Goal: Information Seeking & Learning: Learn about a topic

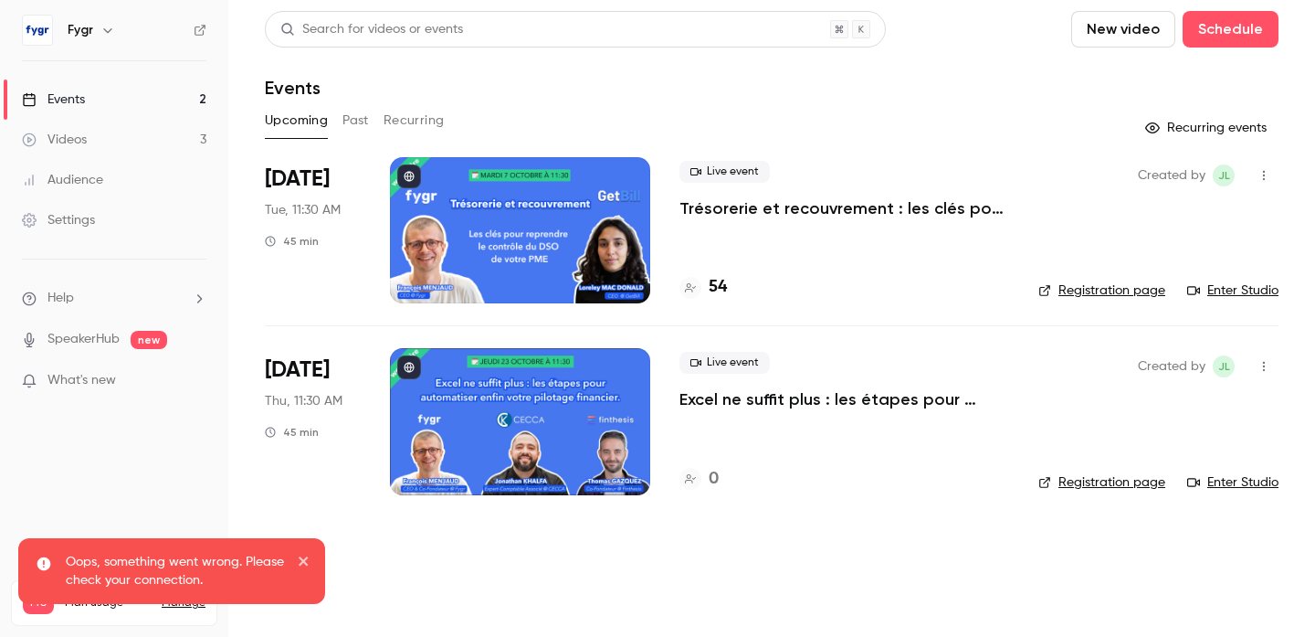
click at [729, 390] on p "Excel ne suffit plus : les étapes pour automatiser enfin votre pilotage financi…" at bounding box center [845, 399] width 330 height 22
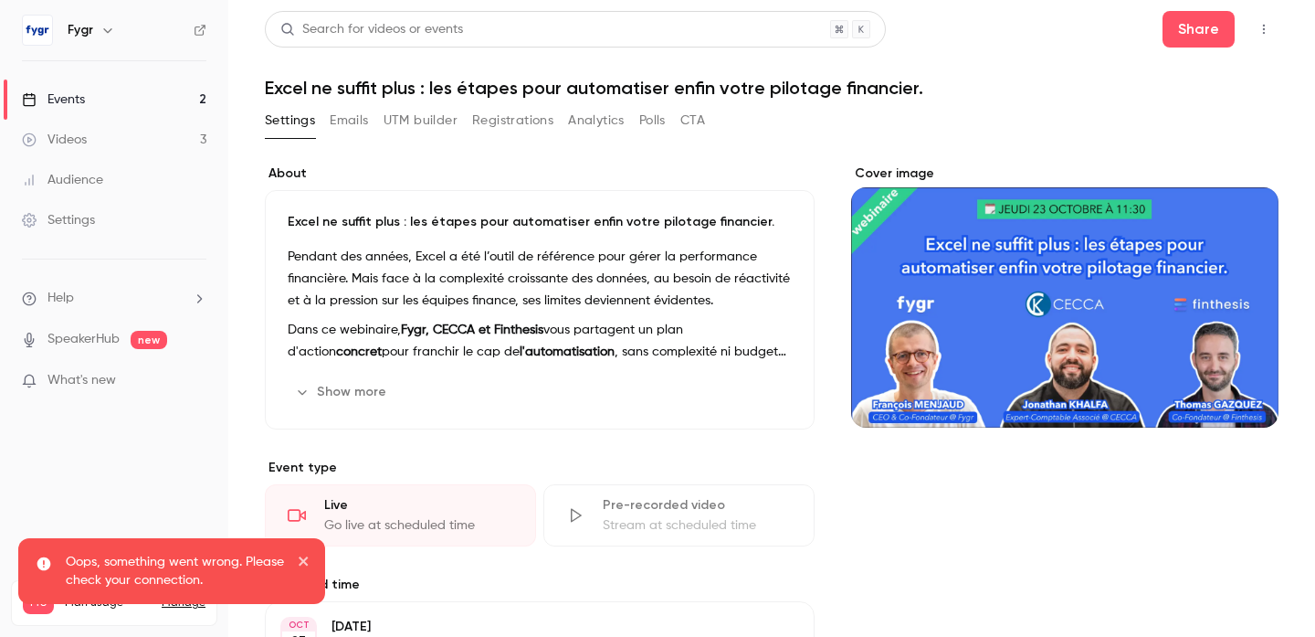
click at [506, 83] on h1 "Excel ne suffit plus : les étapes pour automatiser enfin votre pilotage financi…" at bounding box center [772, 88] width 1014 height 22
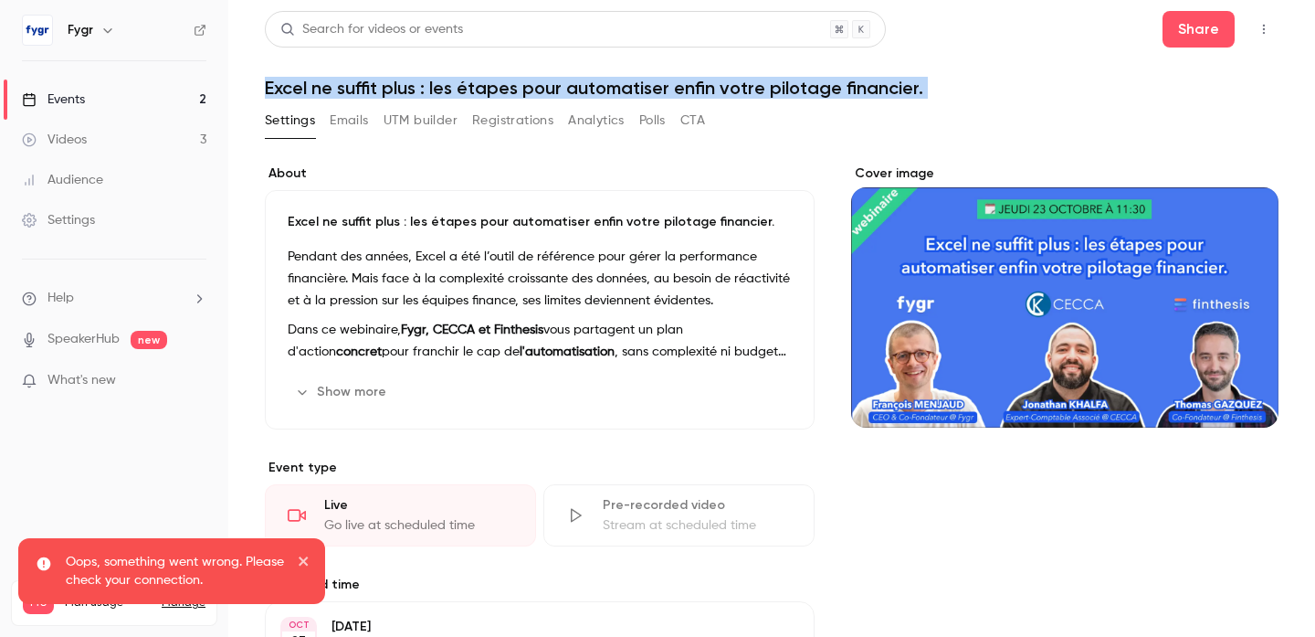
click at [506, 83] on h1 "Excel ne suffit plus : les étapes pour automatiser enfin votre pilotage financi…" at bounding box center [772, 88] width 1014 height 22
copy div "Excel ne suffit plus : les étapes pour automatiser enfin votre pilotage financi…"
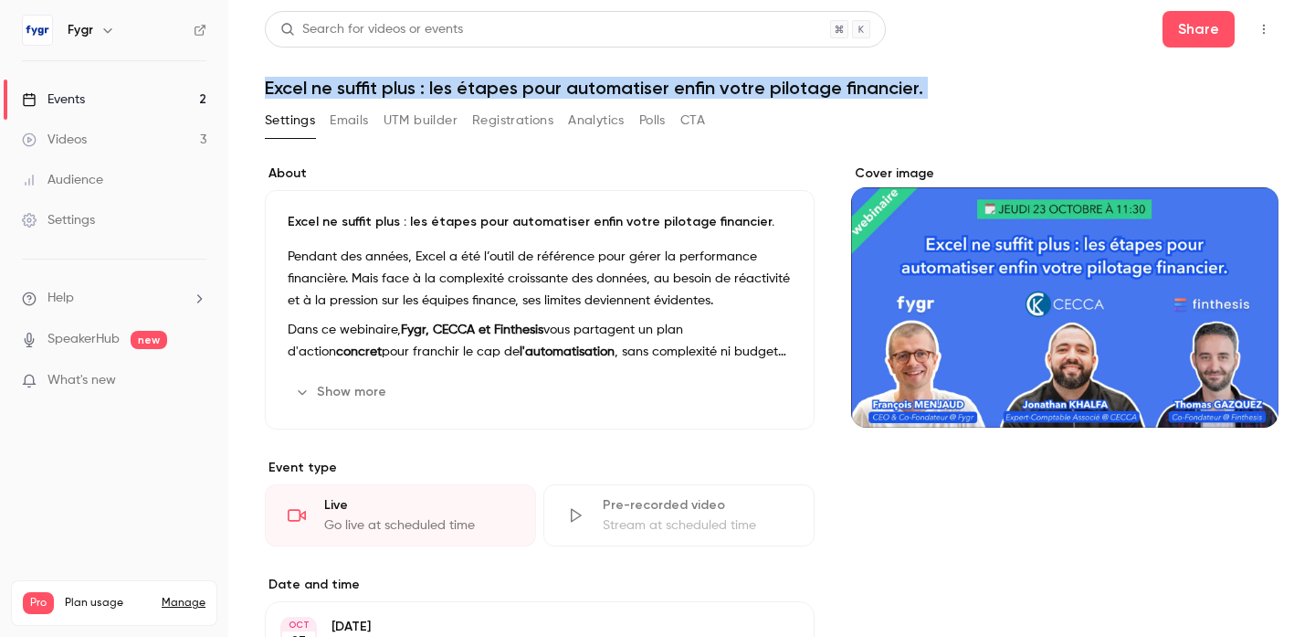
click at [982, 78] on h1 "Excel ne suffit plus : les étapes pour automatiser enfin votre pilotage financi…" at bounding box center [772, 88] width 1014 height 22
